Goal: Information Seeking & Learning: Check status

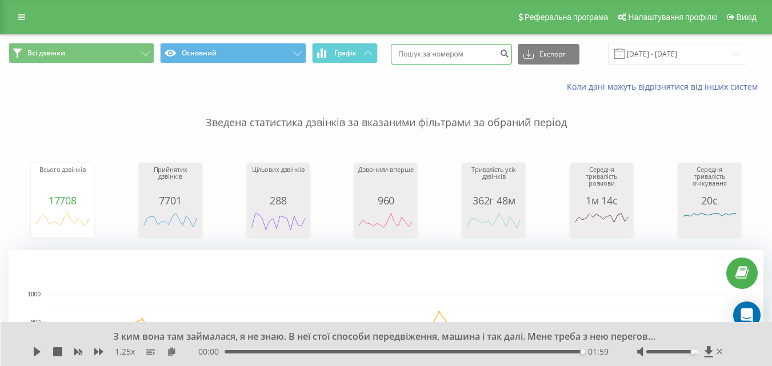
click at [459, 45] on input at bounding box center [451, 54] width 121 height 21
paste input "0972372152"
type input "0972372152"
click at [512, 53] on button "submit" at bounding box center [503, 54] width 15 height 21
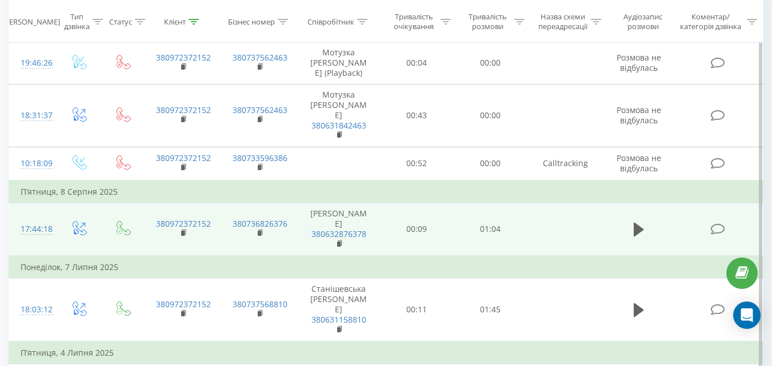
scroll to position [571, 0]
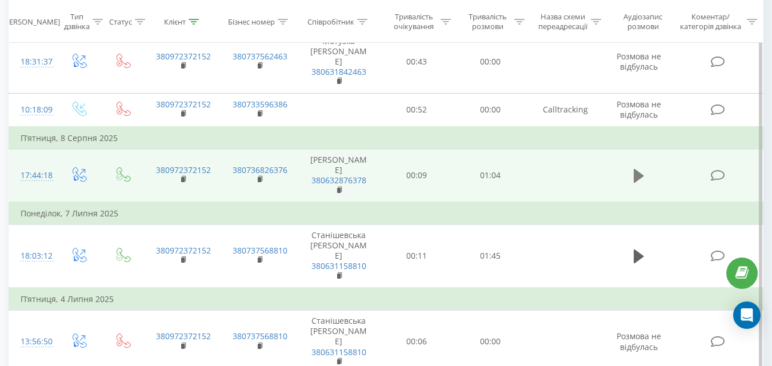
click at [641, 169] on icon at bounding box center [638, 176] width 10 height 14
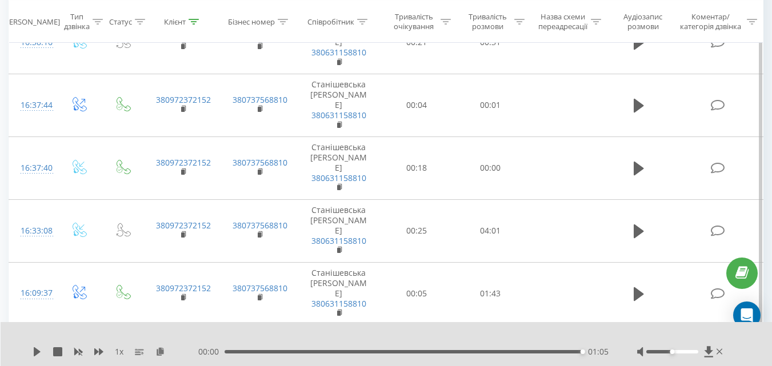
scroll to position [1085, 0]
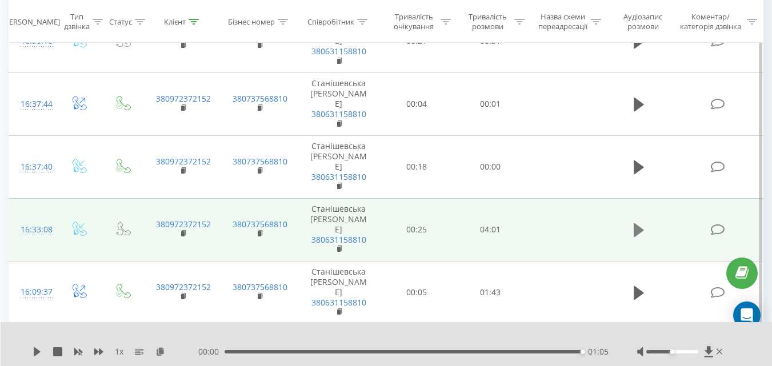
drag, startPoint x: 628, startPoint y: 155, endPoint x: 642, endPoint y: 155, distance: 14.3
click at [642, 198] on td at bounding box center [639, 229] width 71 height 63
click at [641, 222] on icon at bounding box center [638, 230] width 10 height 16
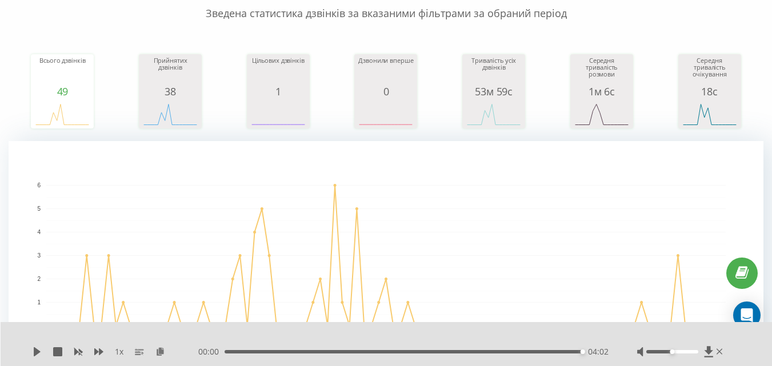
scroll to position [0, 0]
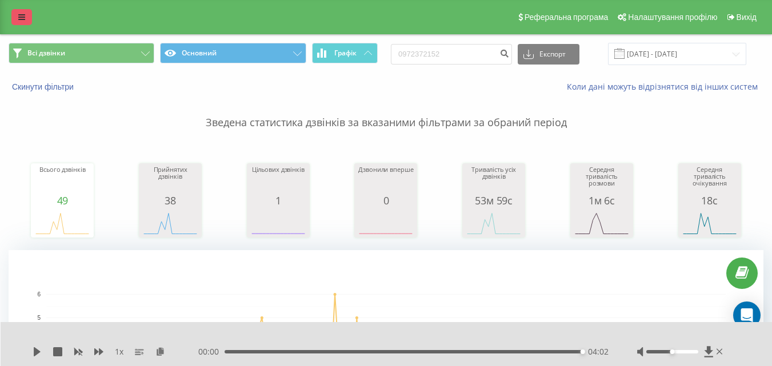
click at [13, 17] on link at bounding box center [21, 17] width 21 height 16
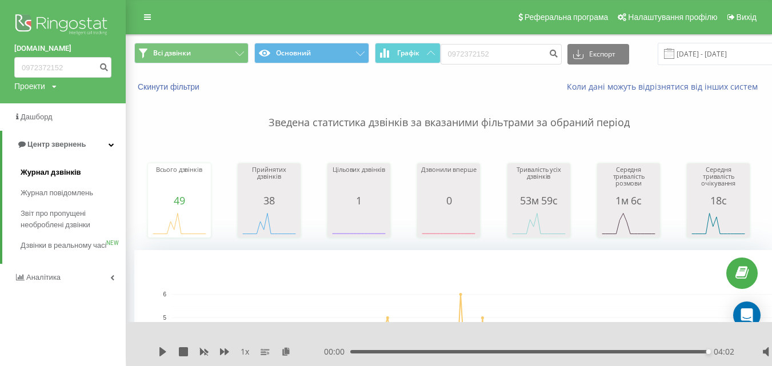
click at [53, 167] on link "Журнал дзвінків" at bounding box center [73, 172] width 105 height 21
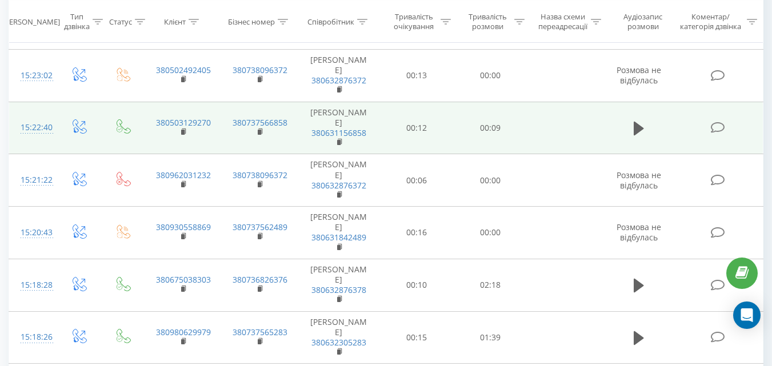
scroll to position [914, 0]
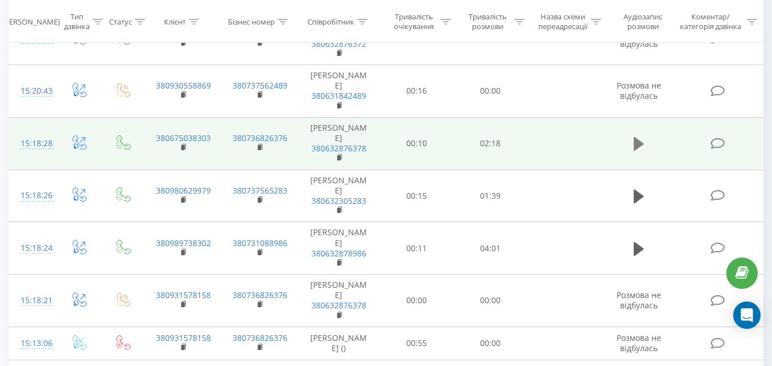
click at [640, 152] on icon at bounding box center [638, 144] width 10 height 16
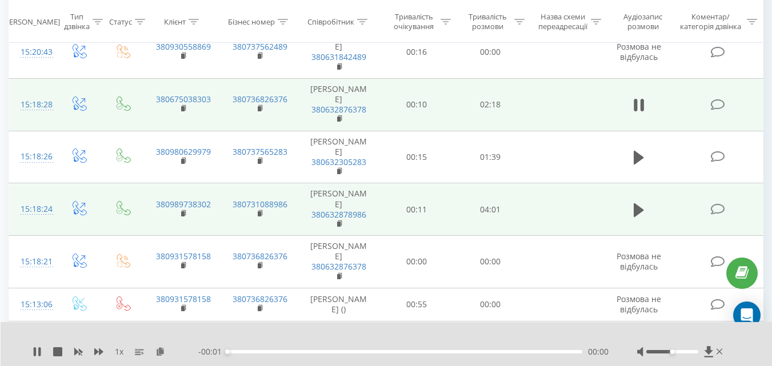
scroll to position [971, 0]
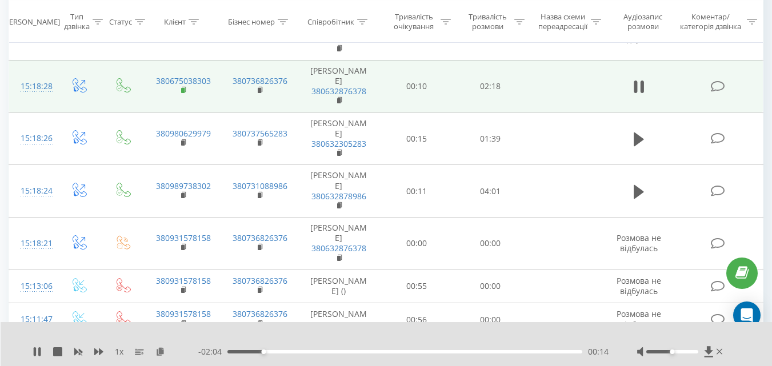
click at [185, 92] on icon at bounding box center [184, 89] width 4 height 5
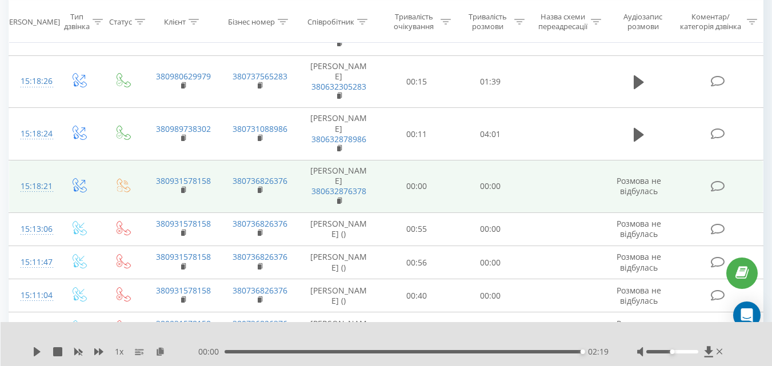
scroll to position [1085, 0]
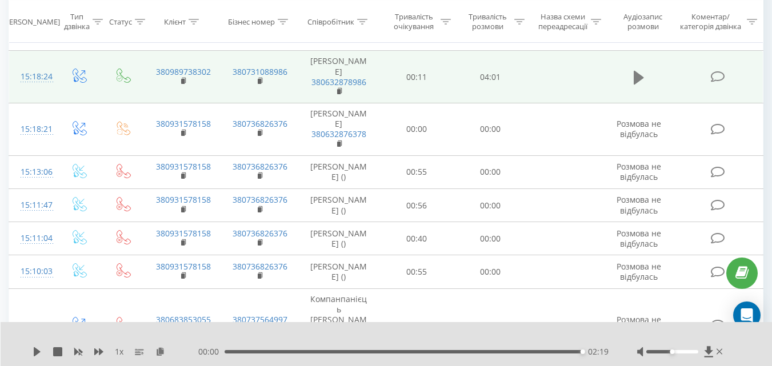
click at [634, 84] on icon at bounding box center [638, 77] width 10 height 14
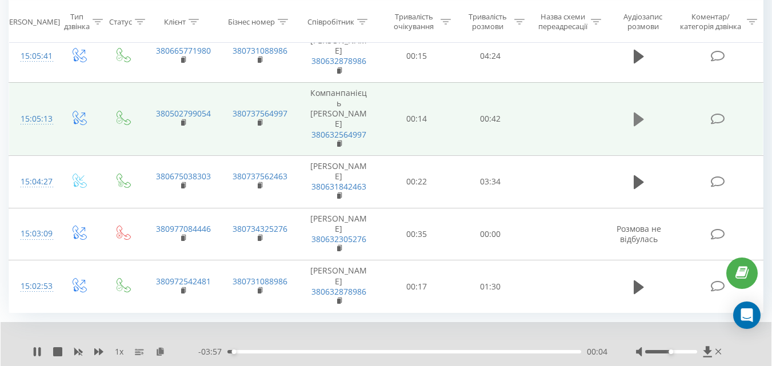
scroll to position [1557, 0]
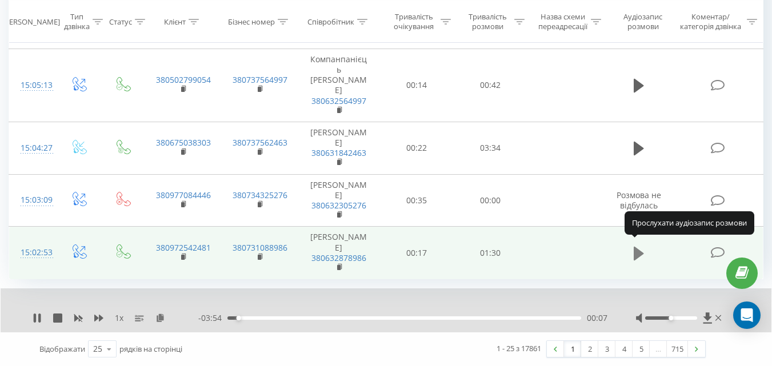
click at [639, 247] on icon at bounding box center [638, 254] width 10 height 14
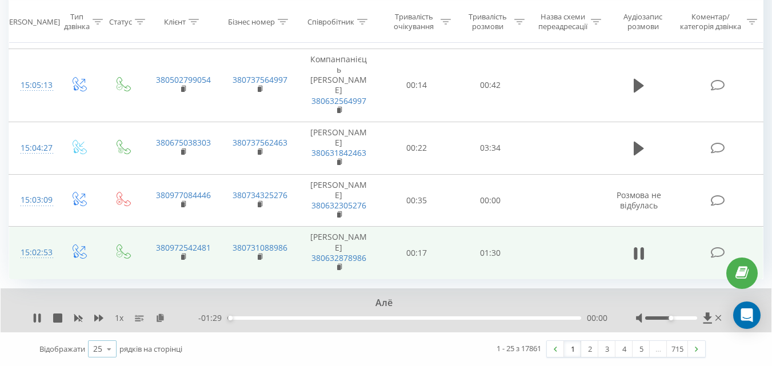
click at [98, 348] on div "25" at bounding box center [97, 348] width 9 height 11
click at [106, 334] on span "100" at bounding box center [100, 332] width 14 height 11
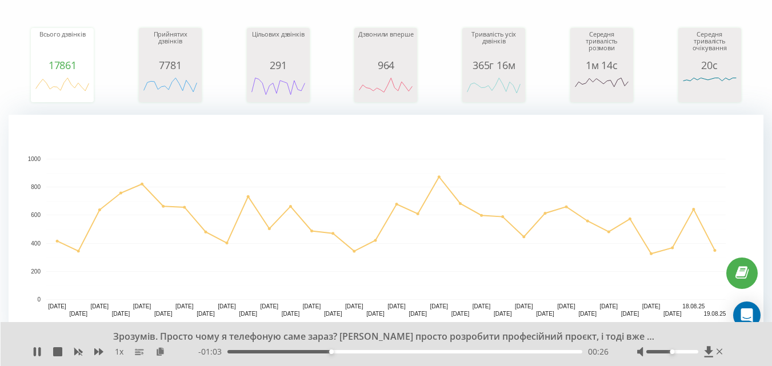
scroll to position [129, 0]
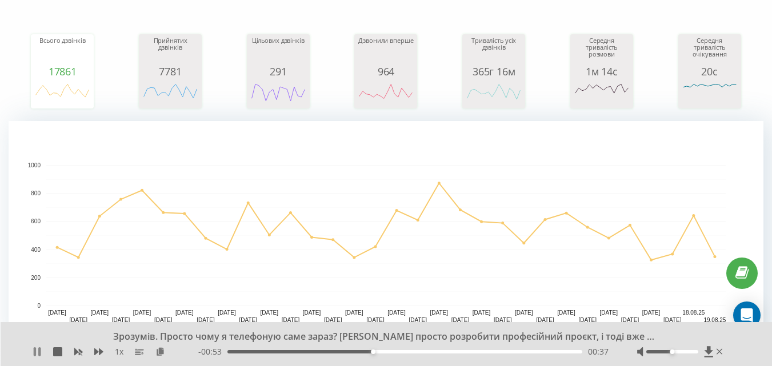
click at [38, 350] on icon at bounding box center [37, 351] width 9 height 9
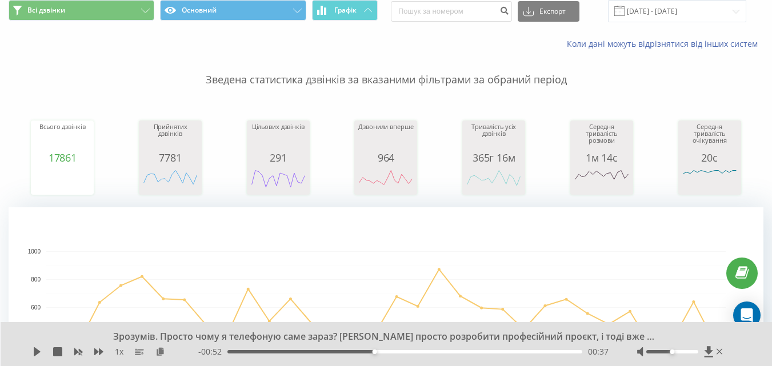
scroll to position [0, 0]
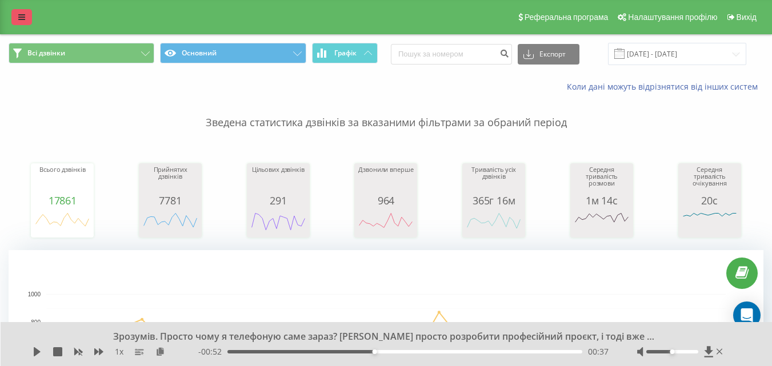
click at [18, 19] on icon at bounding box center [21, 17] width 7 height 8
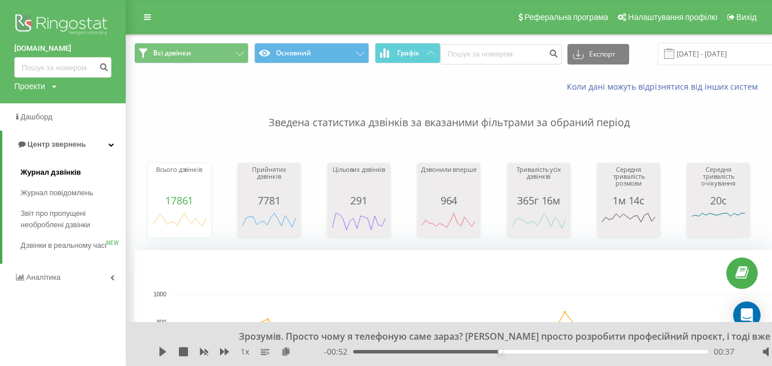
click at [46, 169] on span "Журнал дзвінків" at bounding box center [51, 172] width 61 height 11
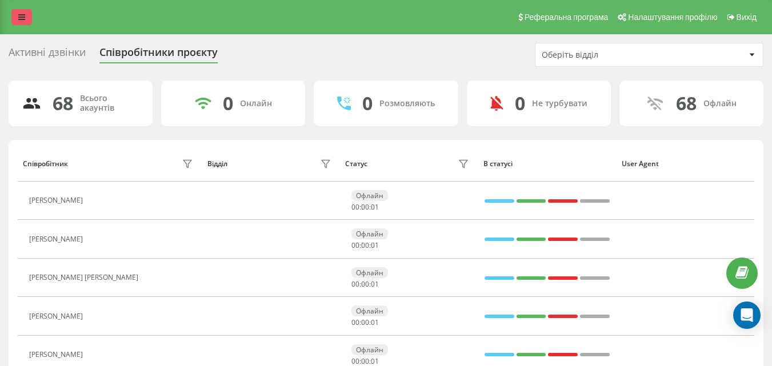
click at [26, 15] on link at bounding box center [21, 17] width 21 height 16
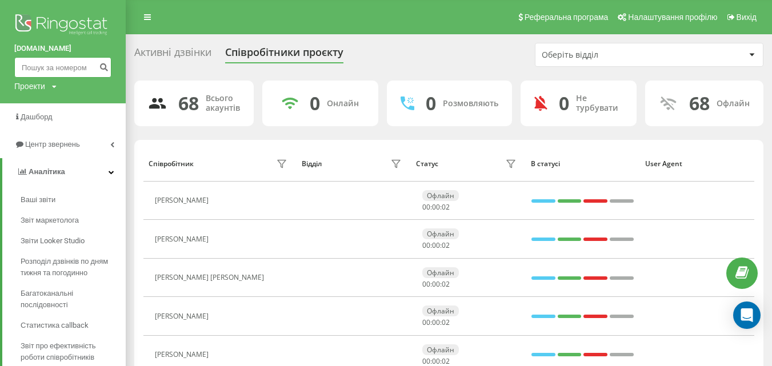
click at [71, 71] on input at bounding box center [62, 67] width 97 height 21
paste input "380675038303"
type input "380675038303"
click at [105, 65] on icon "submit" at bounding box center [104, 65] width 10 height 7
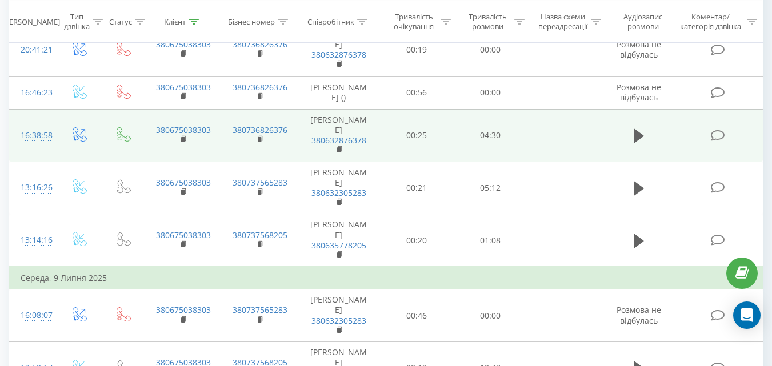
scroll to position [1076, 0]
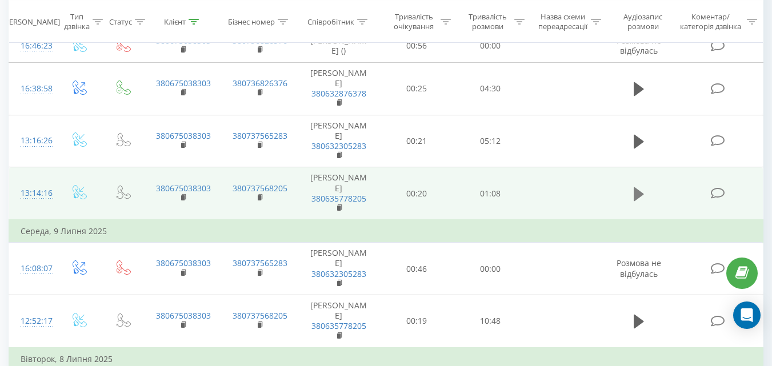
click at [637, 187] on icon at bounding box center [638, 194] width 10 height 14
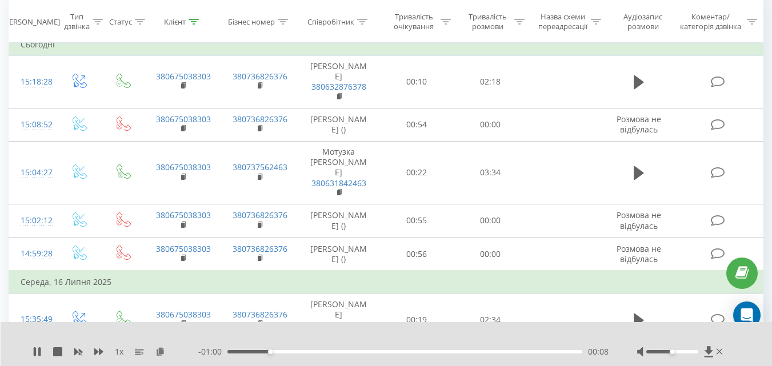
scroll to position [514, 0]
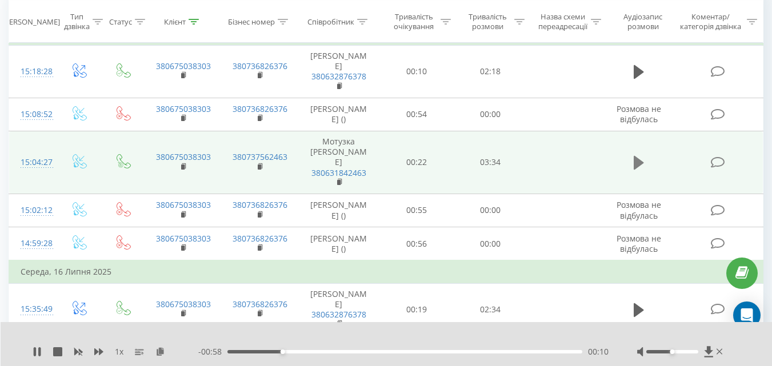
click at [642, 159] on icon at bounding box center [638, 163] width 10 height 14
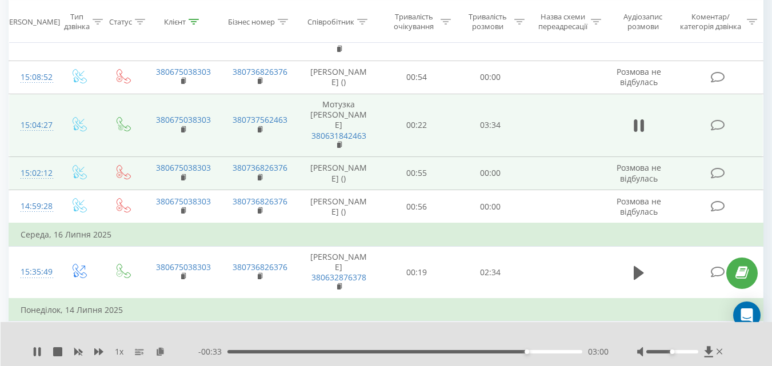
scroll to position [571, 0]
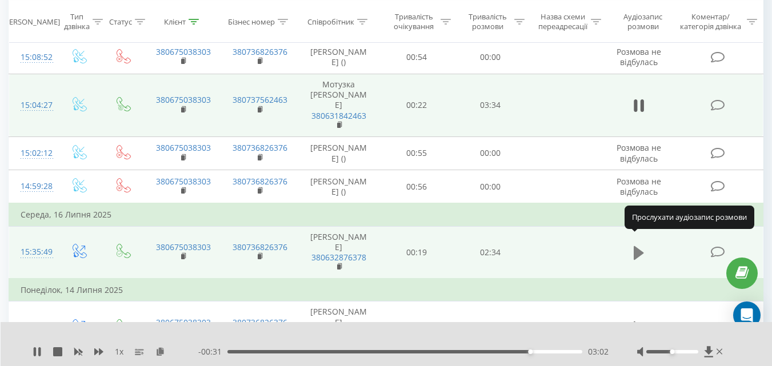
click at [640, 246] on icon at bounding box center [638, 253] width 10 height 14
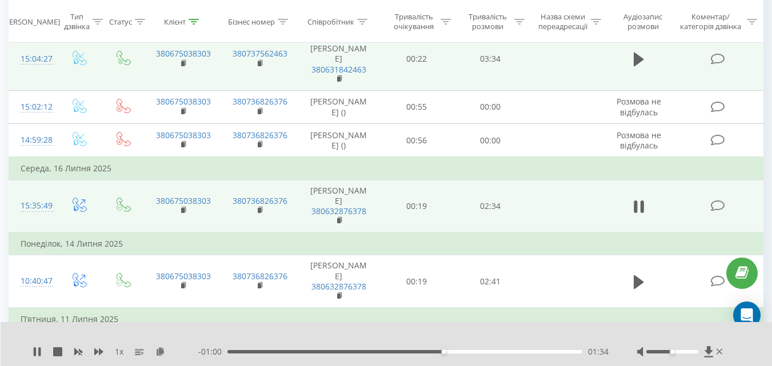
scroll to position [685, 0]
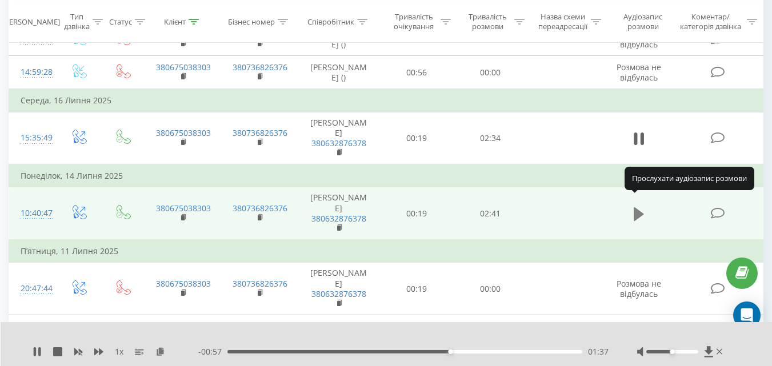
click at [637, 207] on icon at bounding box center [638, 214] width 10 height 14
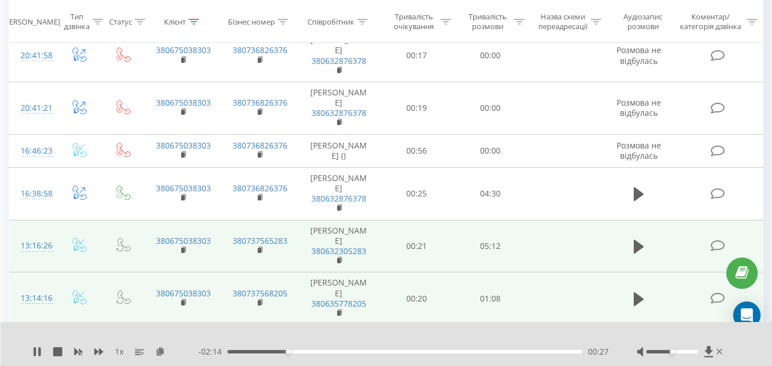
scroll to position [1028, 0]
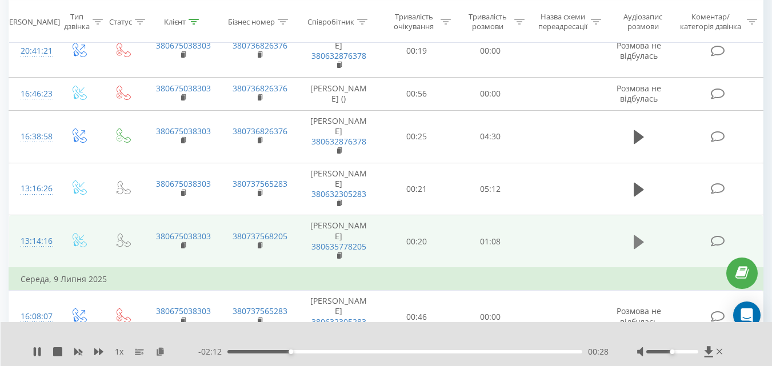
click at [638, 235] on icon at bounding box center [638, 242] width 10 height 14
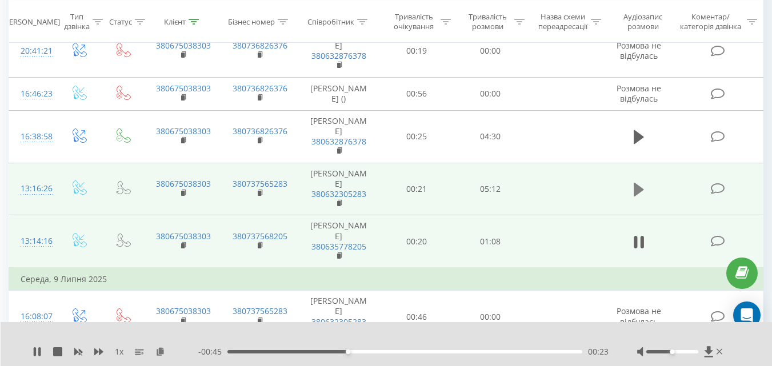
click at [637, 183] on icon at bounding box center [638, 190] width 10 height 14
click at [461, 349] on div "- 03:42 01:30 01:30" at bounding box center [403, 351] width 410 height 11
click at [480, 351] on div "- 03:41 01:31 01:31" at bounding box center [403, 351] width 410 height 11
click at [480, 353] on div "01:31" at bounding box center [404, 351] width 355 height 3
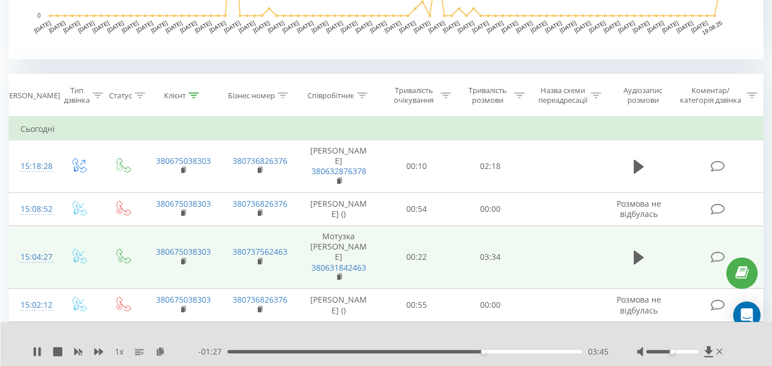
scroll to position [343, 0]
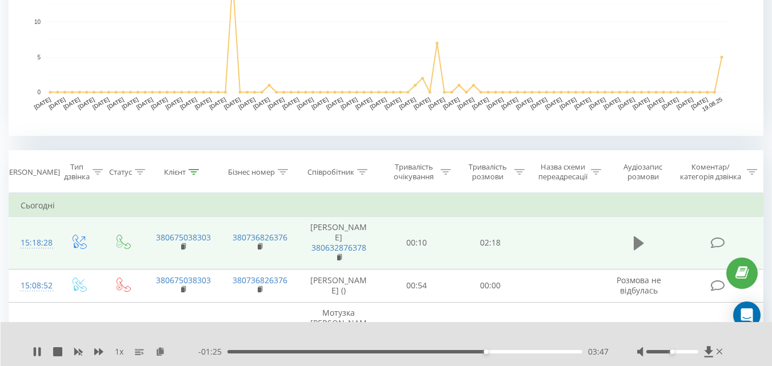
click at [636, 241] on icon at bounding box center [638, 243] width 10 height 14
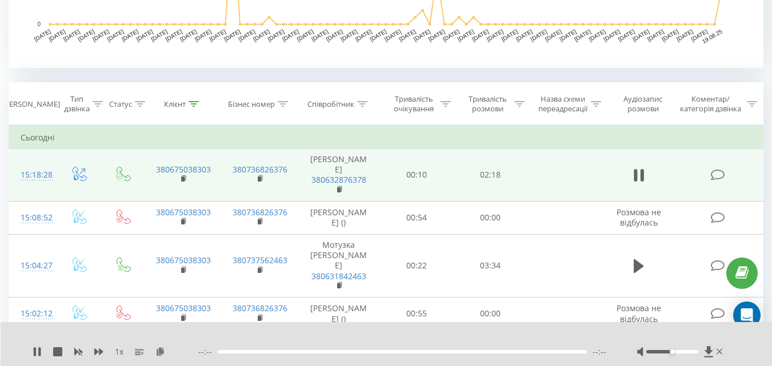
scroll to position [514, 0]
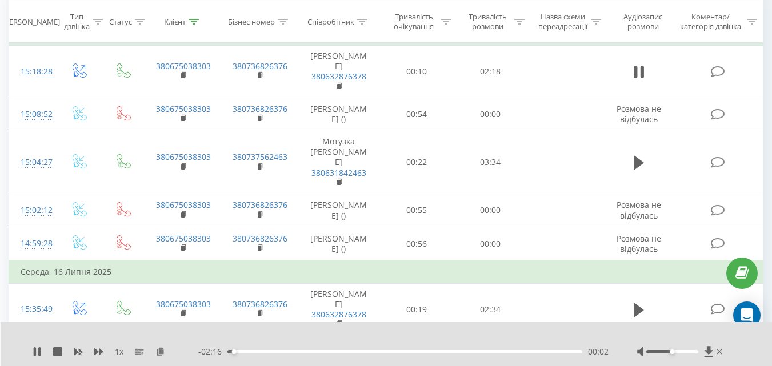
click at [418, 351] on div "00:02" at bounding box center [404, 351] width 355 height 3
click at [38, 348] on icon at bounding box center [37, 351] width 9 height 9
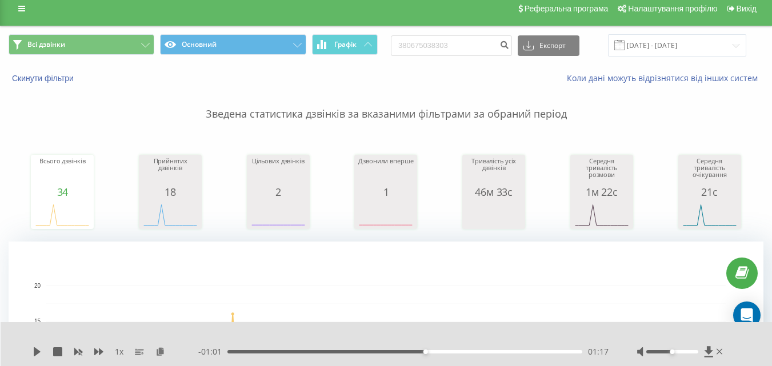
scroll to position [0, 0]
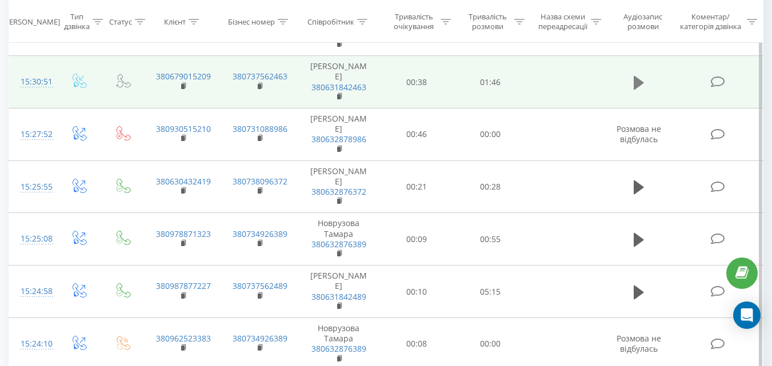
scroll to position [1028, 0]
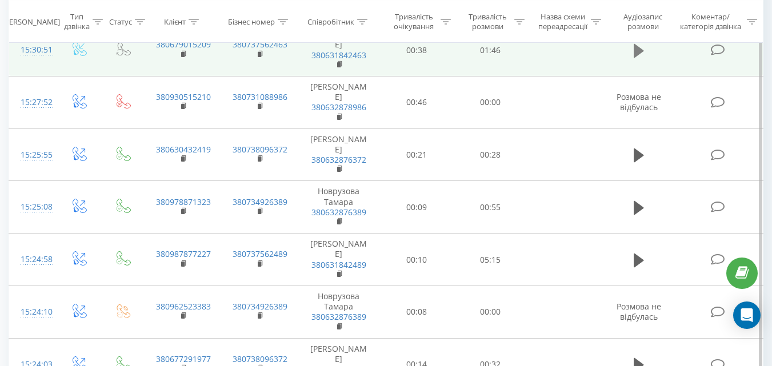
click at [644, 51] on icon at bounding box center [638, 51] width 10 height 16
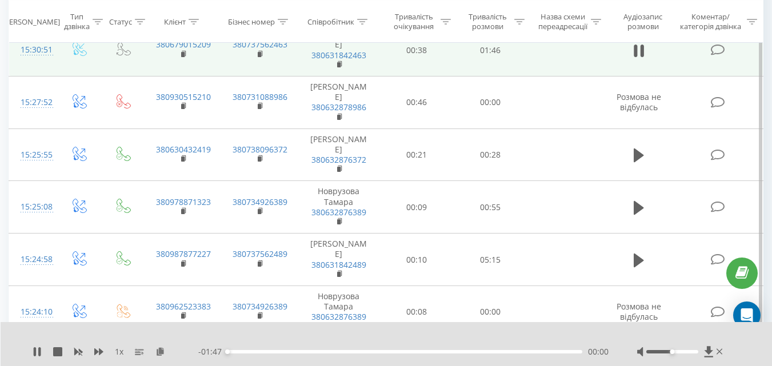
click at [372, 352] on div "00:00" at bounding box center [404, 351] width 355 height 3
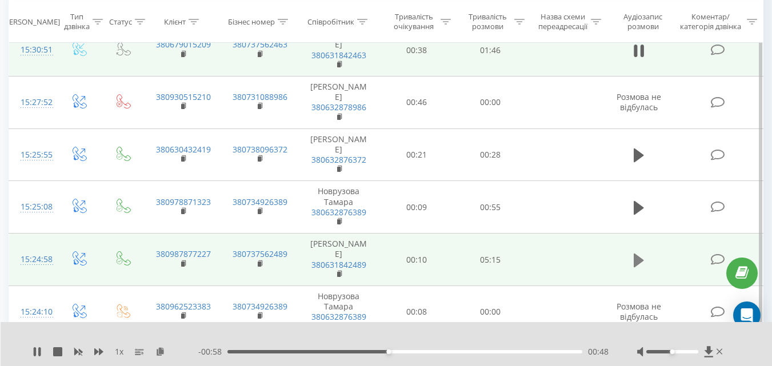
click at [641, 267] on icon at bounding box center [638, 260] width 10 height 14
click at [181, 268] on icon at bounding box center [184, 264] width 6 height 8
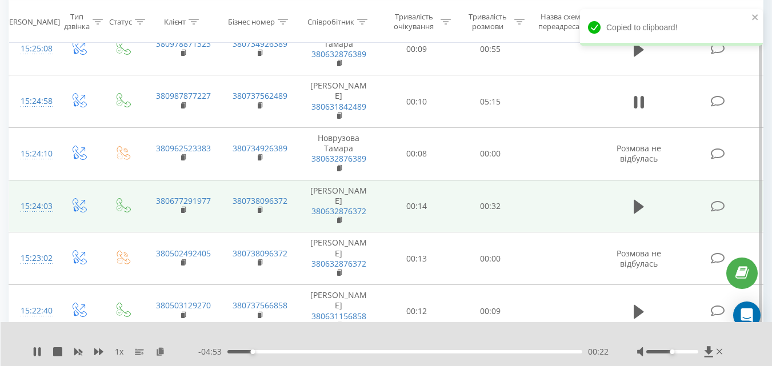
scroll to position [1199, 0]
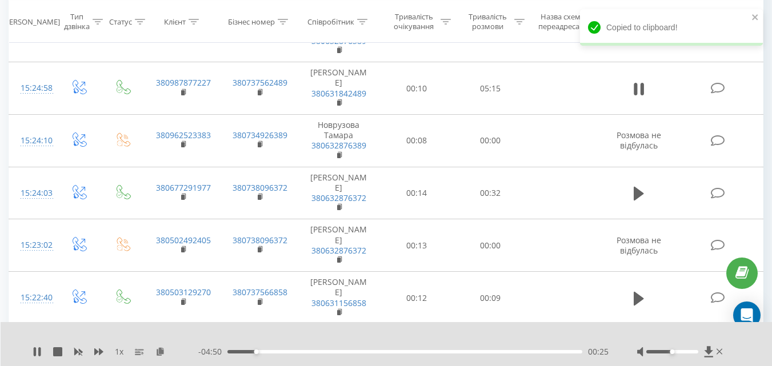
click at [678, 354] on div at bounding box center [681, 351] width 88 height 11
drag, startPoint x: 678, startPoint y: 351, endPoint x: 689, endPoint y: 351, distance: 10.9
click at [689, 351] on div at bounding box center [672, 351] width 52 height 3
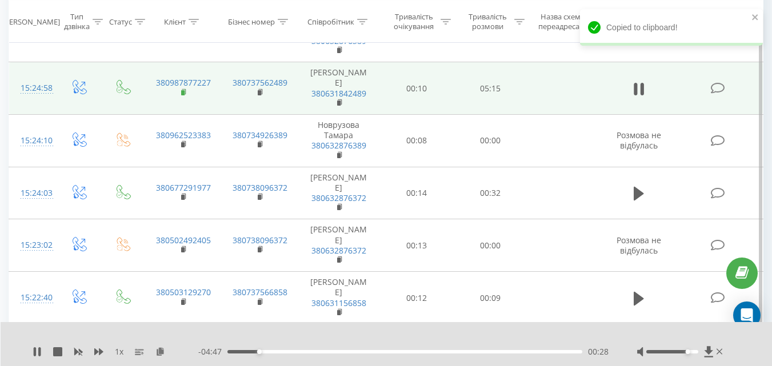
click at [182, 95] on rect at bounding box center [182, 92] width 3 height 5
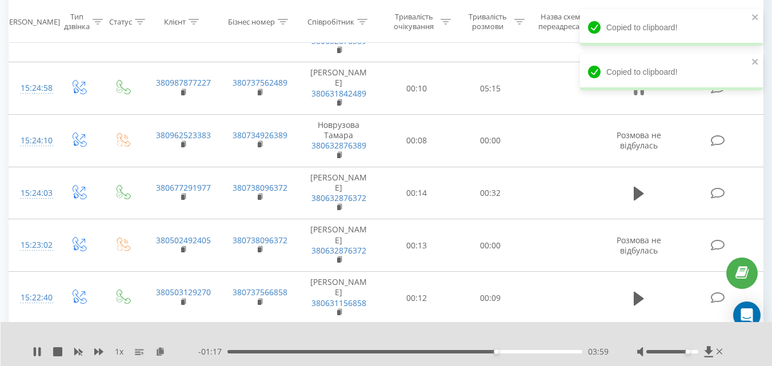
click at [642, 95] on icon at bounding box center [641, 89] width 3 height 13
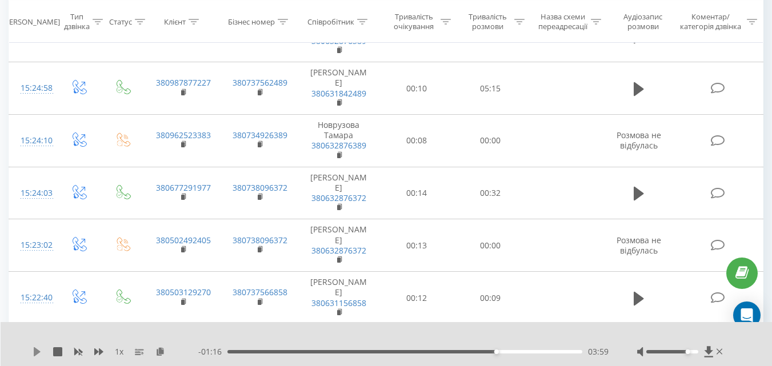
click at [34, 350] on icon at bounding box center [37, 351] width 7 height 9
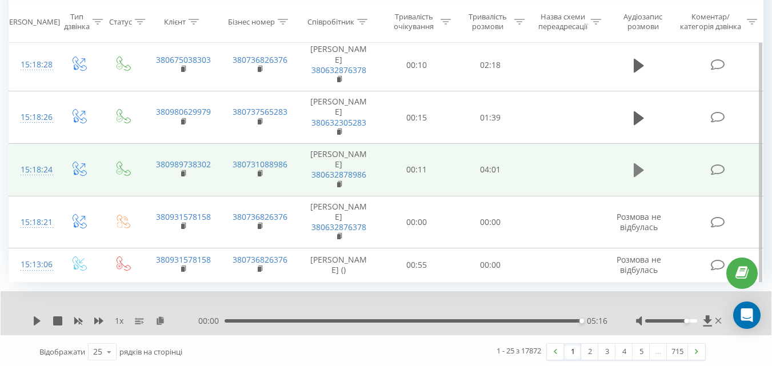
scroll to position [1633, 0]
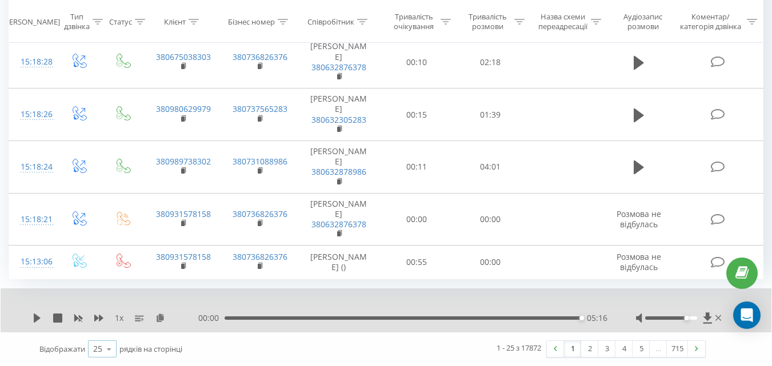
click at [102, 351] on icon at bounding box center [109, 349] width 17 height 22
click at [105, 326] on div "100" at bounding box center [102, 332] width 27 height 17
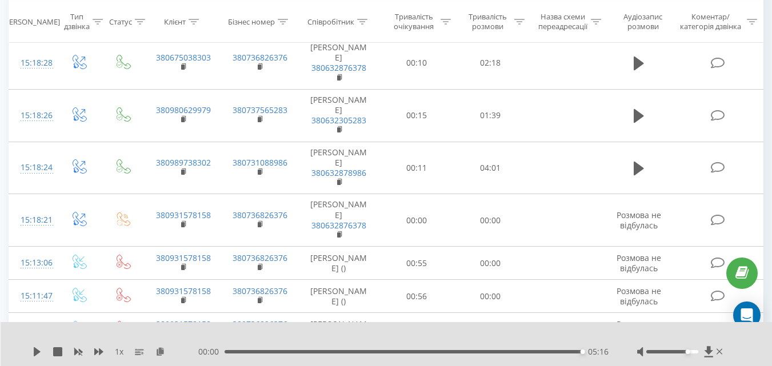
scroll to position [2090, 0]
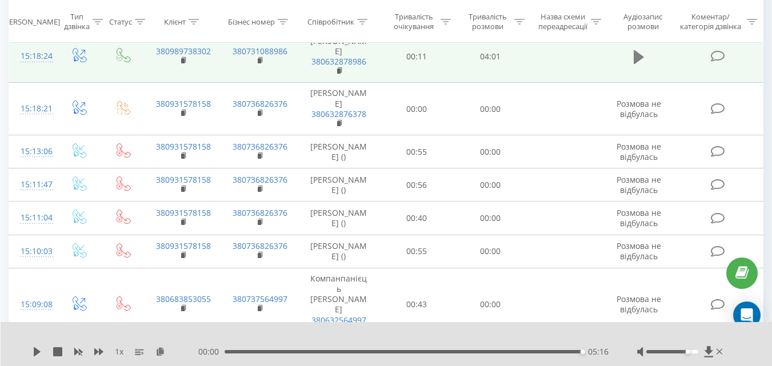
click at [638, 64] on icon at bounding box center [638, 57] width 10 height 14
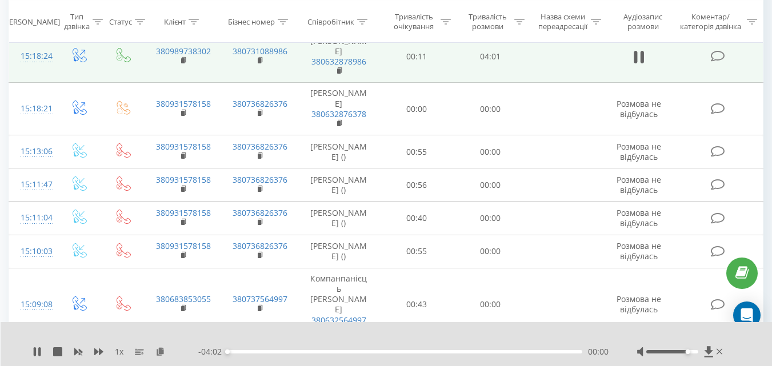
scroll to position [2147, 0]
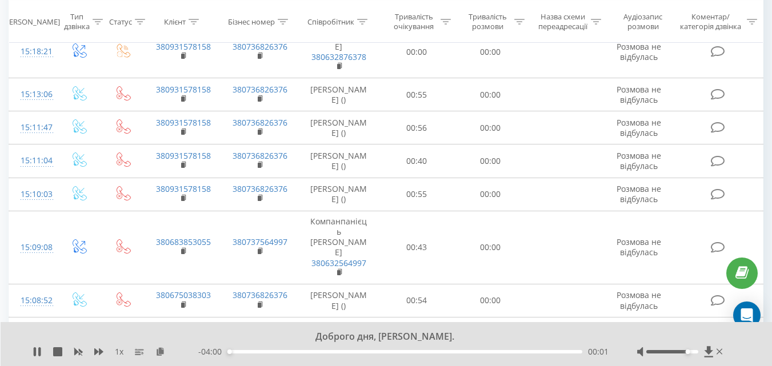
click at [183, 6] on rect at bounding box center [182, 3] width 3 height 5
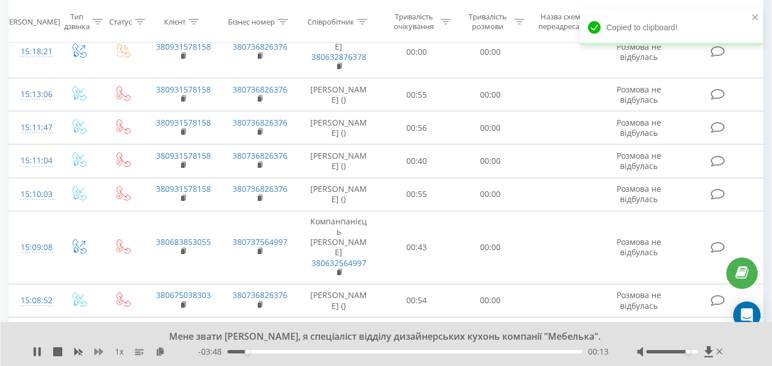
click at [97, 356] on button at bounding box center [98, 351] width 9 height 9
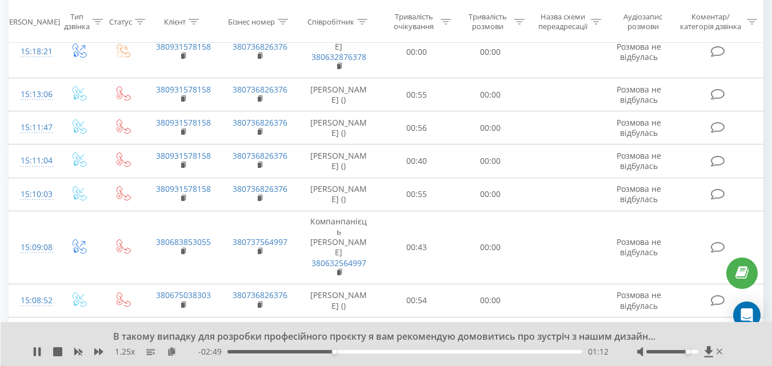
click at [336, 364] on div "В такому випадку для розробки професійного проєкту я вам рекомендую домовитись …" at bounding box center [387, 344] width 772 height 44
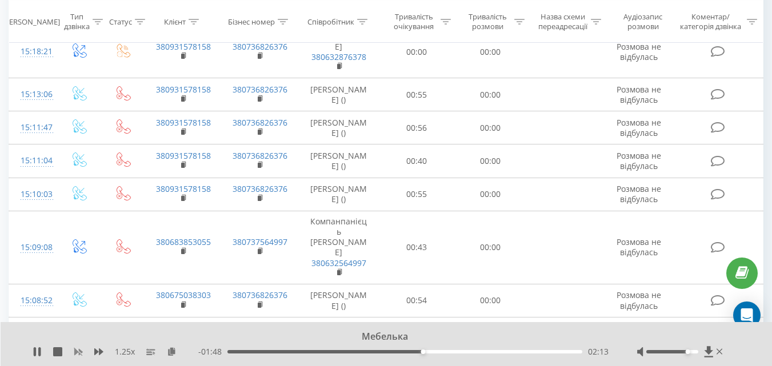
click at [75, 353] on icon at bounding box center [78, 352] width 9 height 7
click at [182, 6] on rect at bounding box center [182, 3] width 3 height 5
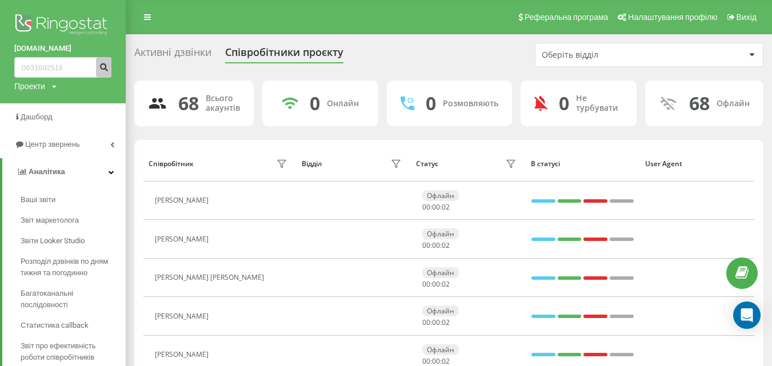
type input "0631692516"
click at [109, 67] on button "submit" at bounding box center [103, 67] width 15 height 21
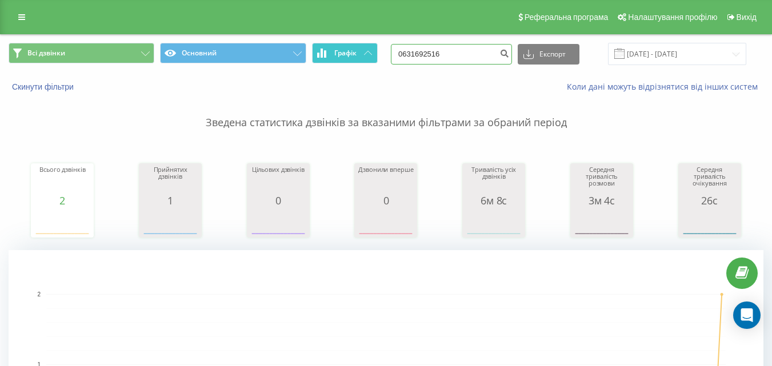
drag, startPoint x: 461, startPoint y: 55, endPoint x: 364, endPoint y: 51, distance: 97.8
click at [364, 51] on div "Всі дзвінки Основний Графік 0631692516 Експорт .csv .xls .xlsx [DATE] - [DATE]" at bounding box center [386, 54] width 754 height 22
paste input "989738302"
type input "0989738302"
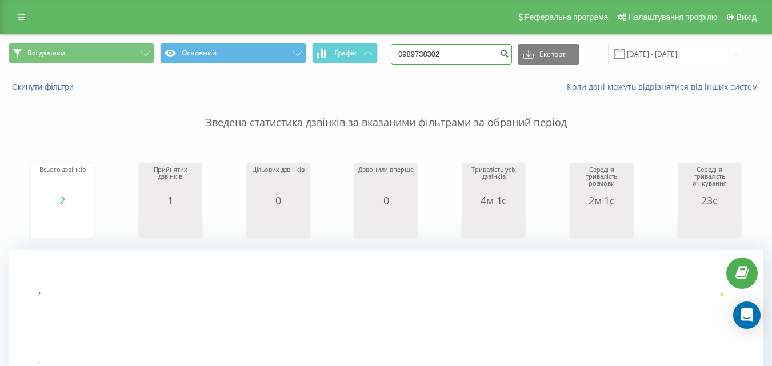
drag, startPoint x: 487, startPoint y: 48, endPoint x: 337, endPoint y: 41, distance: 149.2
click at [337, 41] on div "Всі дзвінки Основний Графік 0989738302 Експорт .csv .xls .xlsx [DATE] - [DATE]" at bounding box center [386, 54] width 770 height 38
type input "0731734033"
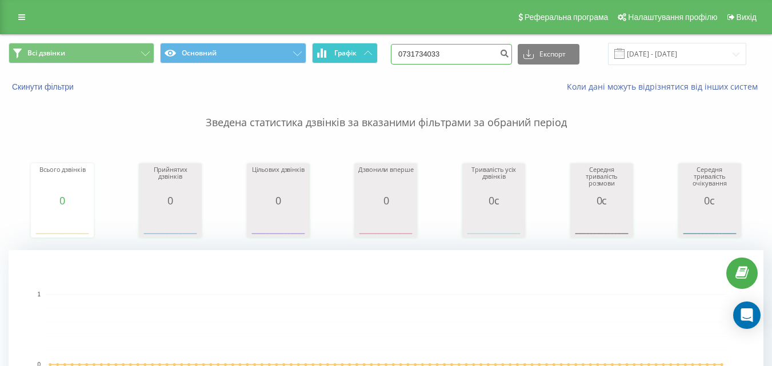
drag, startPoint x: 476, startPoint y: 55, endPoint x: 370, endPoint y: 46, distance: 106.1
click at [370, 46] on div "Всі дзвінки Основний Графік 0731734033 Експорт .csv .xls .xlsx [DATE] - [DATE]" at bounding box center [386, 54] width 754 height 22
